Goal: Check status: Check status

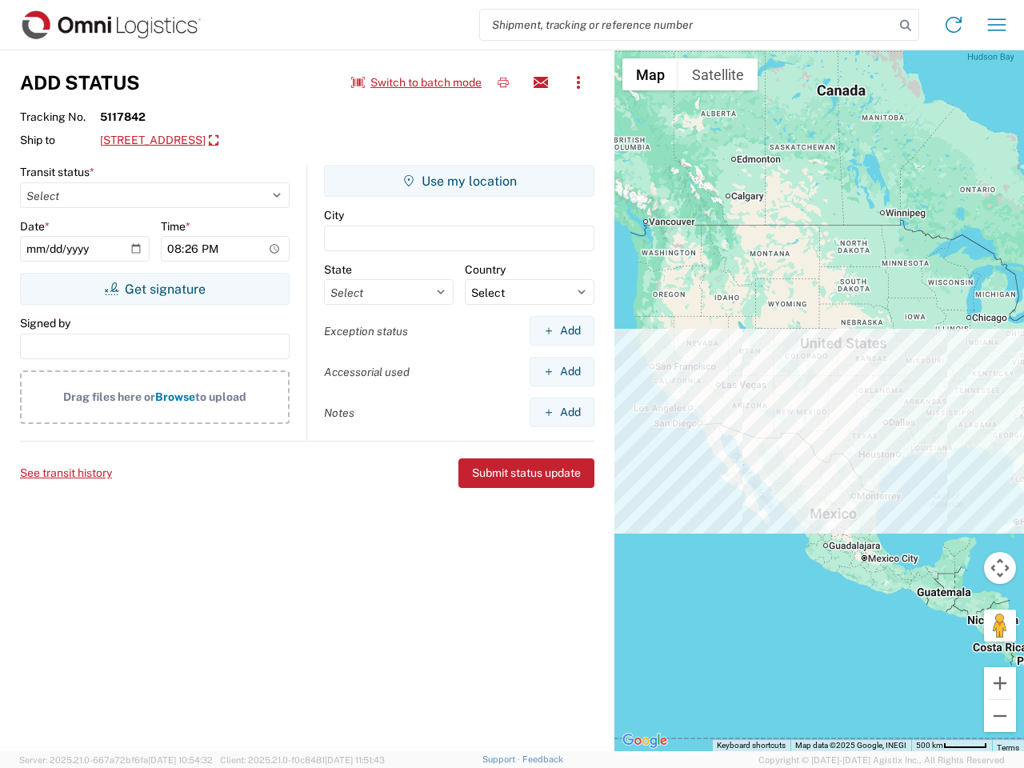
click at [687, 25] on input "search" at bounding box center [687, 25] width 414 height 30
click at [905, 26] on icon at bounding box center [905, 25] width 22 height 22
click at [953, 25] on icon at bounding box center [954, 25] width 26 height 26
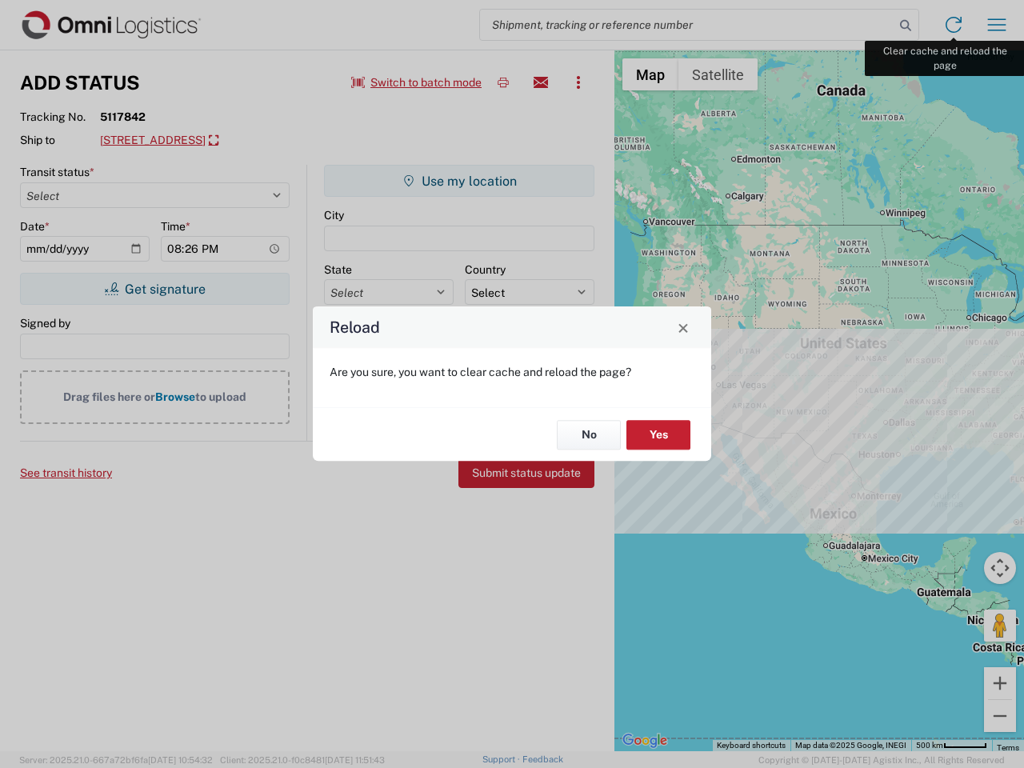
click at [997, 25] on div "Reload Are you sure, you want to clear cache and reload the page? No Yes" at bounding box center [512, 384] width 1024 height 768
click at [417, 82] on div "Reload Are you sure, you want to clear cache and reload the page? No Yes" at bounding box center [512, 384] width 1024 height 768
click at [503, 82] on div "Reload Are you sure, you want to clear cache and reload the page? No Yes" at bounding box center [512, 384] width 1024 height 768
click at [541, 82] on div "Reload Are you sure, you want to clear cache and reload the page? No Yes" at bounding box center [512, 384] width 1024 height 768
click at [578, 82] on div "Reload Are you sure, you want to clear cache and reload the page? No Yes" at bounding box center [512, 384] width 1024 height 768
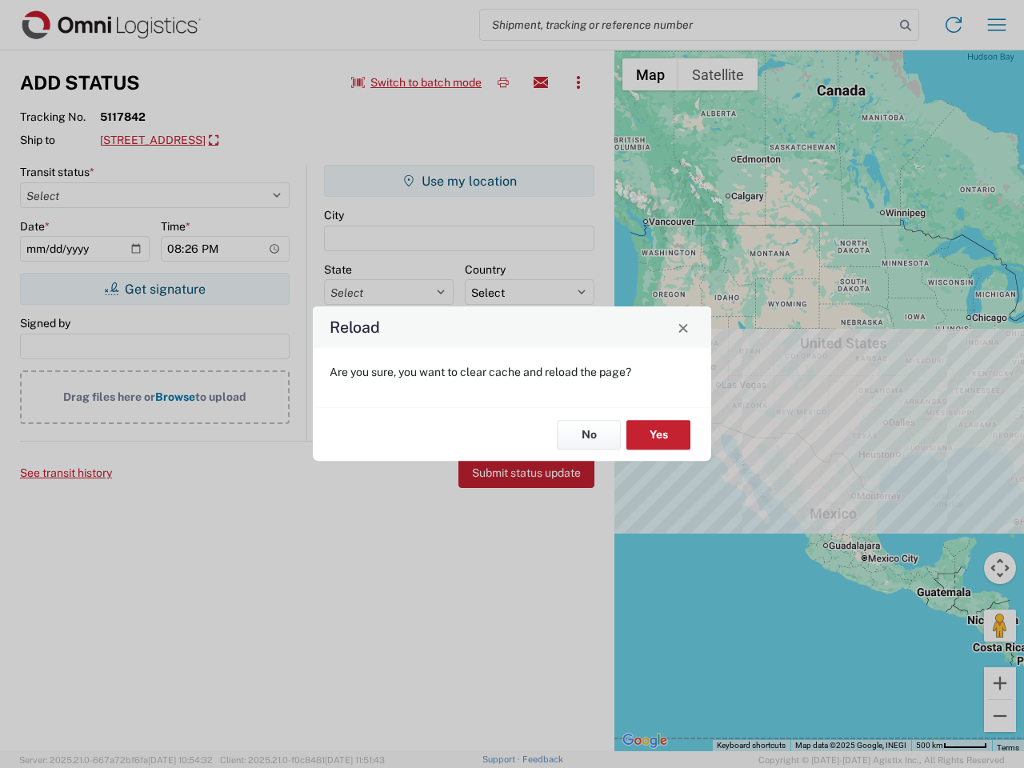
click at [245, 141] on div "Reload Are you sure, you want to clear cache and reload the page? No Yes" at bounding box center [512, 384] width 1024 height 768
click at [154, 289] on div "Reload Are you sure, you want to clear cache and reload the page? No Yes" at bounding box center [512, 384] width 1024 height 768
